Goal: Transaction & Acquisition: Purchase product/service

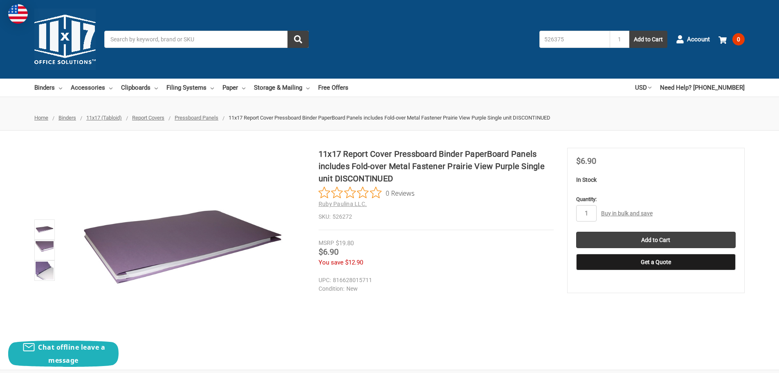
type input "526375"
click at [629, 31] on button "Add to Cart" at bounding box center [648, 39] width 38 height 17
click at [726, 37] on icon at bounding box center [722, 40] width 8 height 8
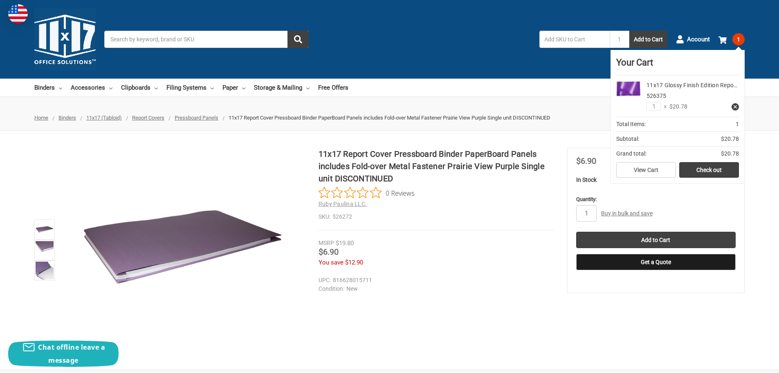
click at [634, 94] on img at bounding box center [628, 89] width 25 height 16
click at [676, 88] on link "11x17 Glossy Finish Edition Repo…" at bounding box center [691, 85] width 91 height 7
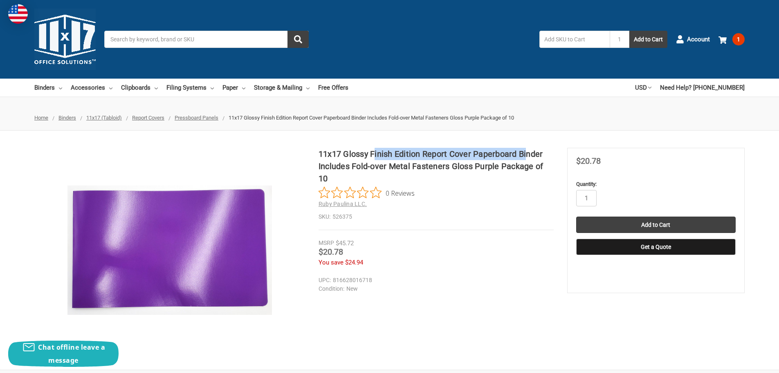
drag, startPoint x: 373, startPoint y: 154, endPoint x: 527, endPoint y: 159, distance: 153.8
click at [527, 159] on h1 "11x17 Glossy Finish Edition Report Cover Paperboard Binder Includes Fold-over M…" at bounding box center [436, 166] width 235 height 37
click at [523, 159] on h1 "11x17 Glossy Finish Edition Report Cover Paperboard Binder Includes Fold-over M…" at bounding box center [436, 166] width 235 height 37
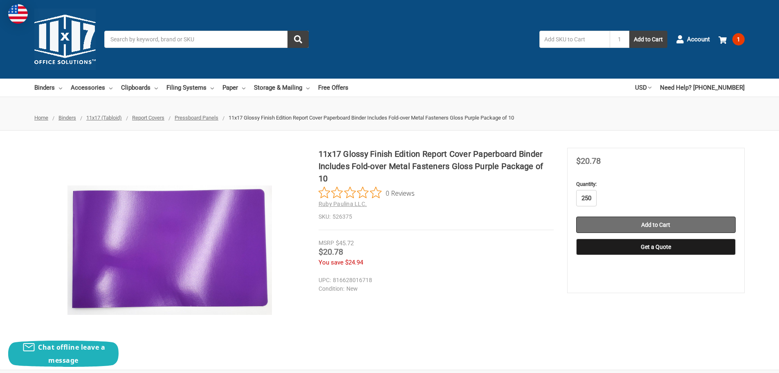
type input "250"
click at [611, 220] on input "Add to Cart" at bounding box center [655, 224] width 159 height 16
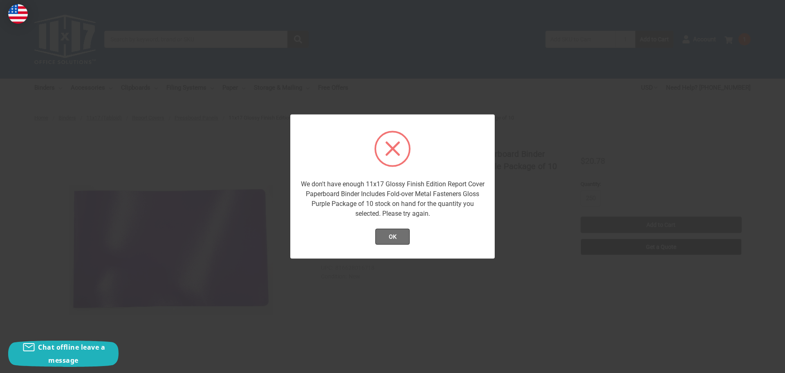
click at [386, 231] on button "OK" at bounding box center [392, 236] width 35 height 16
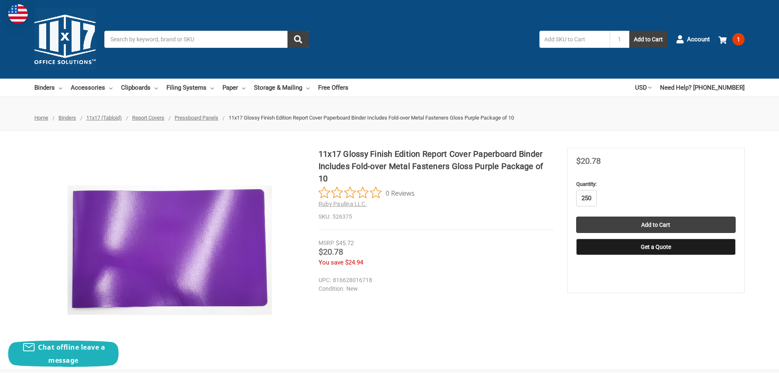
click at [583, 195] on input "250" at bounding box center [586, 198] width 20 height 16
